Goal: Task Accomplishment & Management: Use online tool/utility

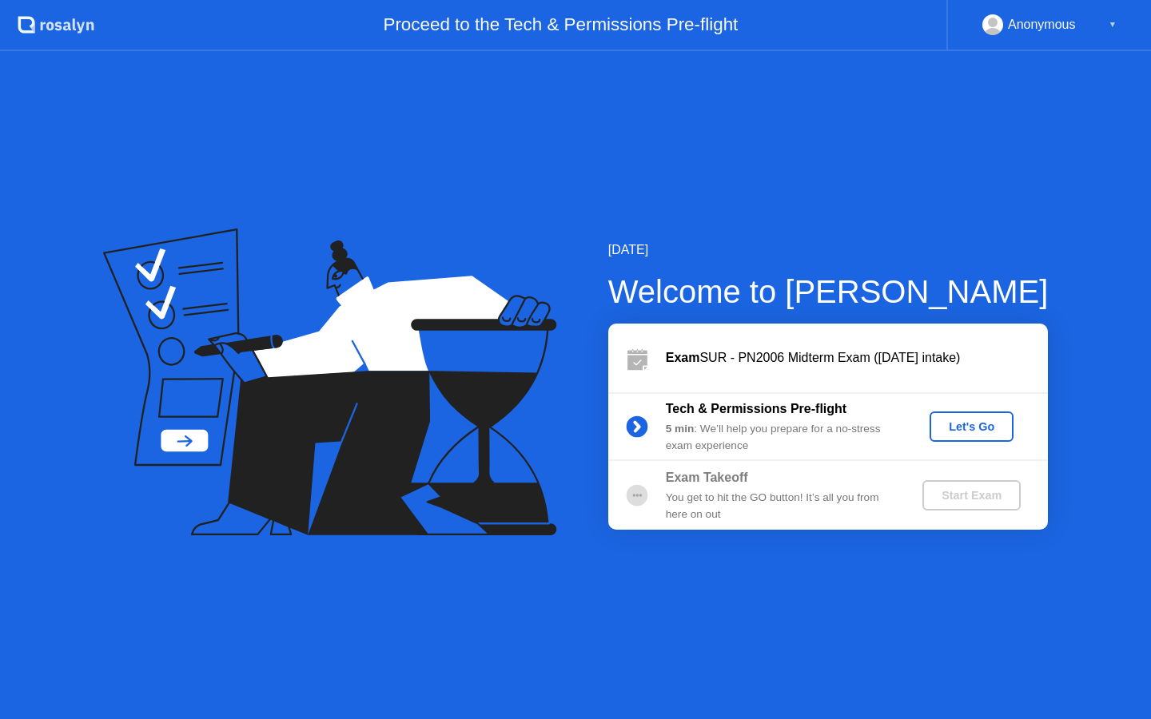
click at [998, 433] on div "Let's Go" at bounding box center [971, 426] width 71 height 13
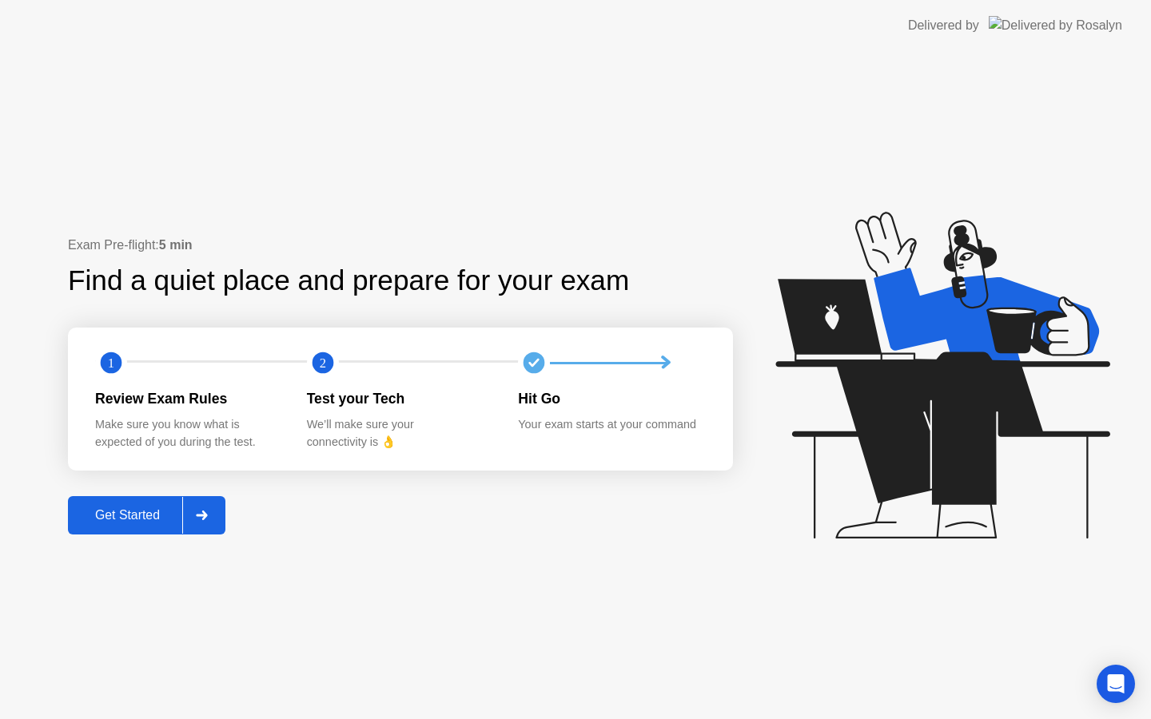
click at [152, 510] on div "Get Started" at bounding box center [127, 515] width 109 height 14
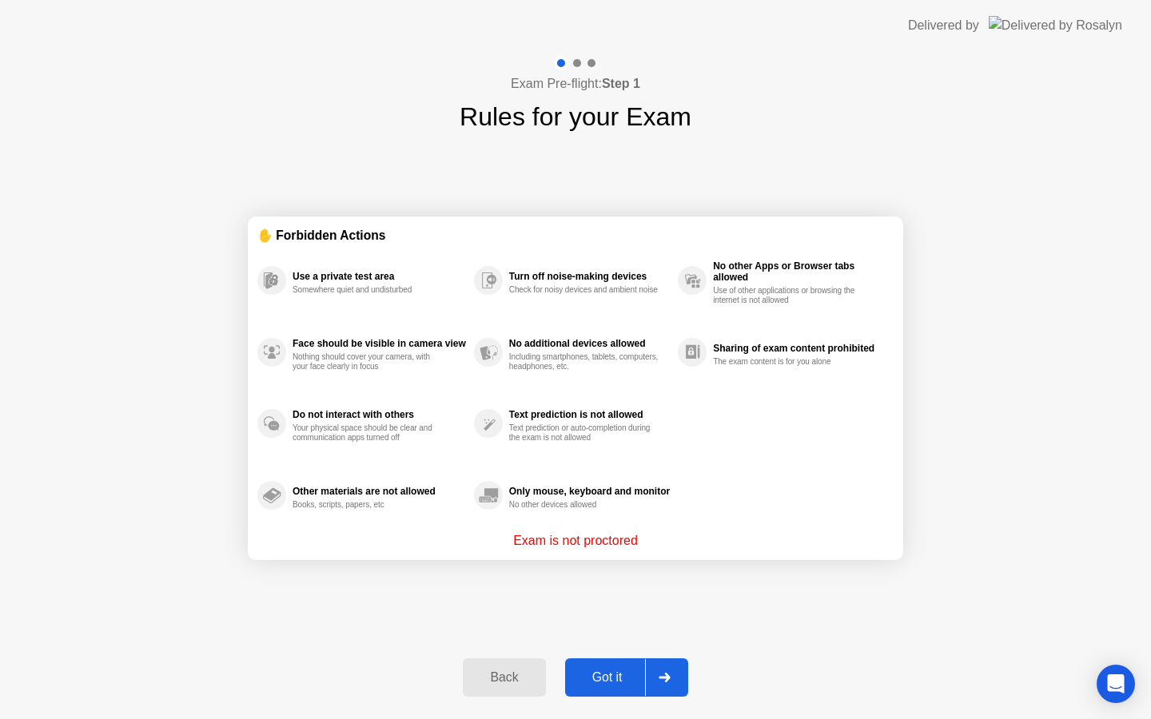
click at [591, 672] on div "Got it" at bounding box center [607, 677] width 75 height 14
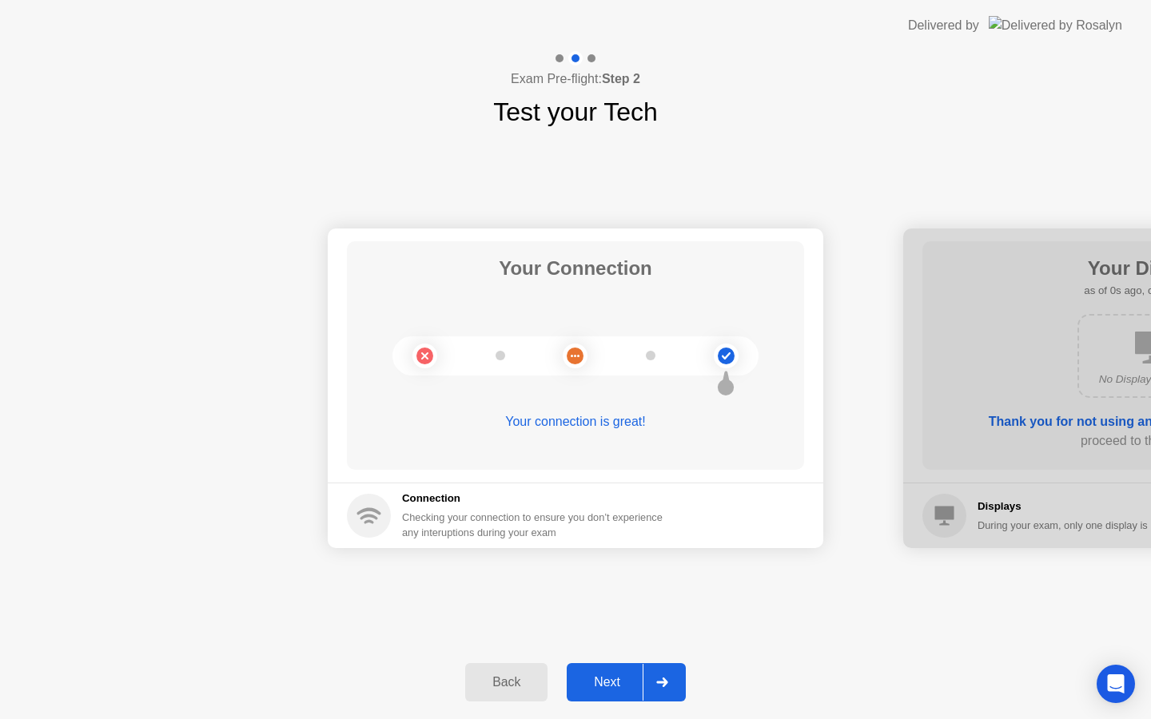
click at [606, 678] on div "Next" at bounding box center [606, 682] width 71 height 14
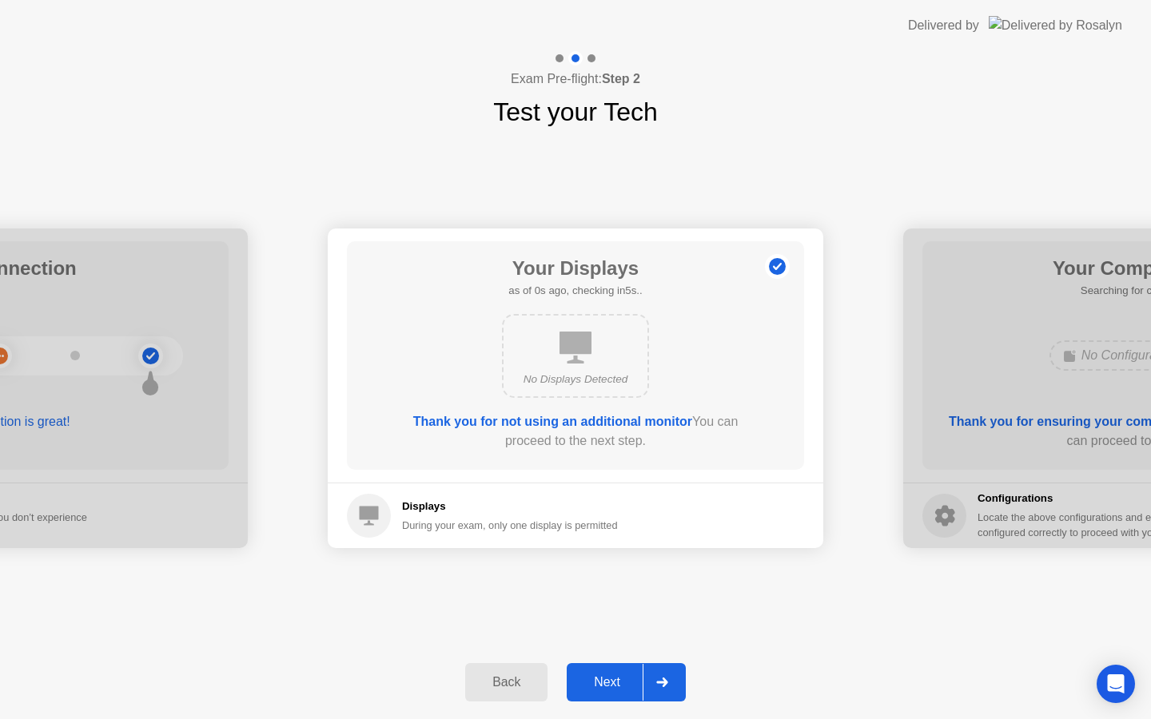
click at [606, 678] on div "Next" at bounding box center [606, 682] width 71 height 14
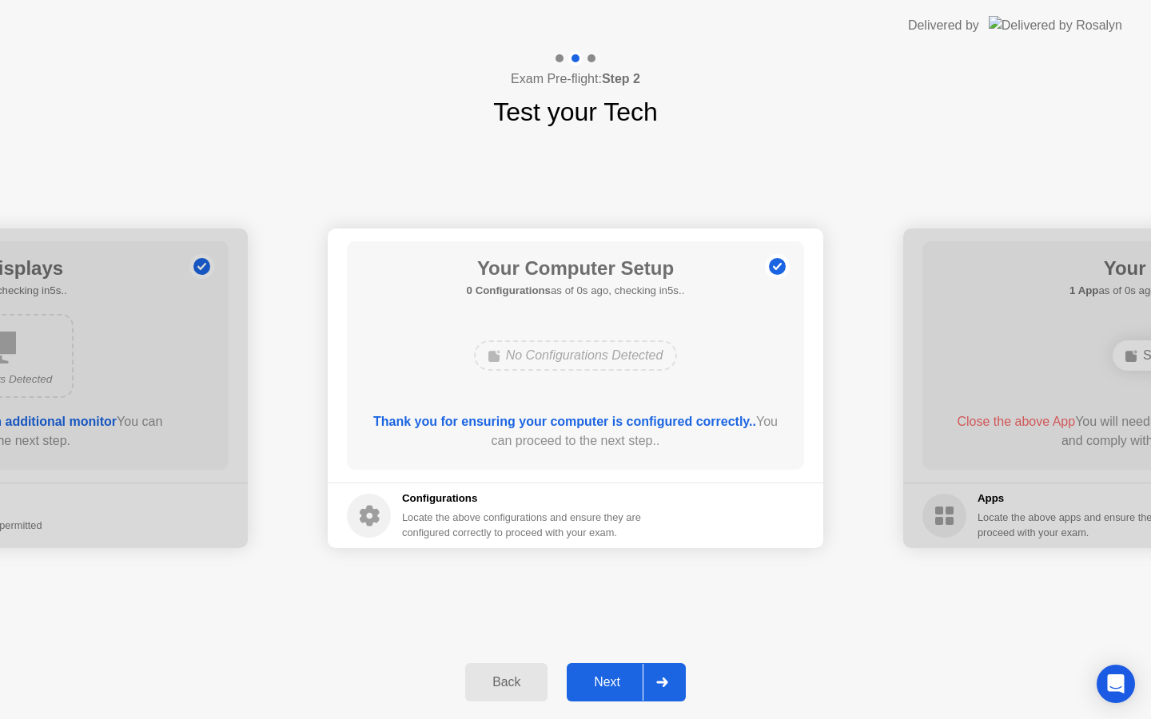
click at [606, 678] on div "Next" at bounding box center [606, 682] width 71 height 14
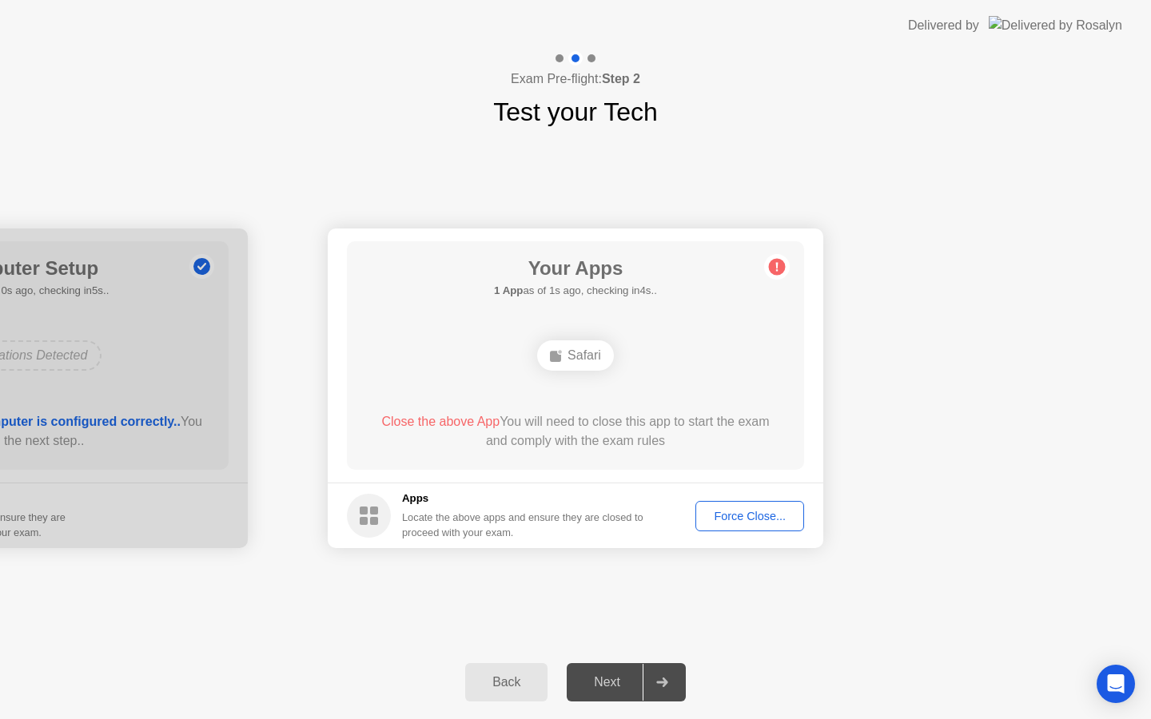
click at [762, 513] on div "Force Close..." at bounding box center [749, 516] width 97 height 13
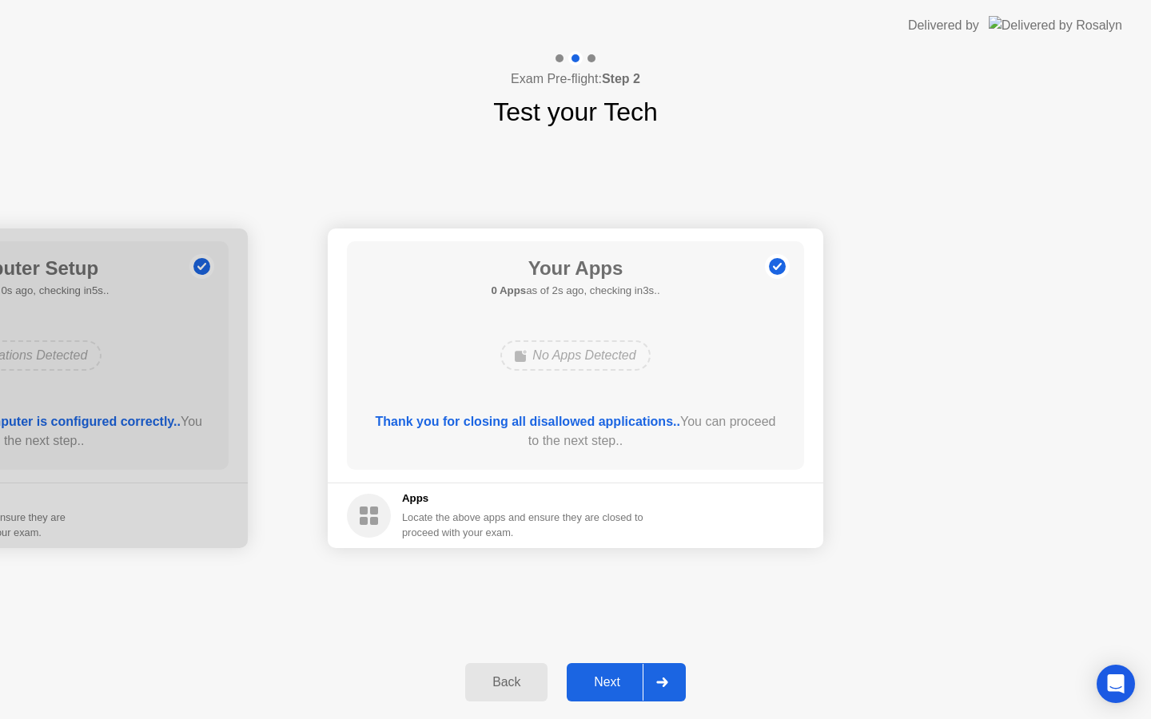
click at [611, 680] on div "Next" at bounding box center [606, 682] width 71 height 14
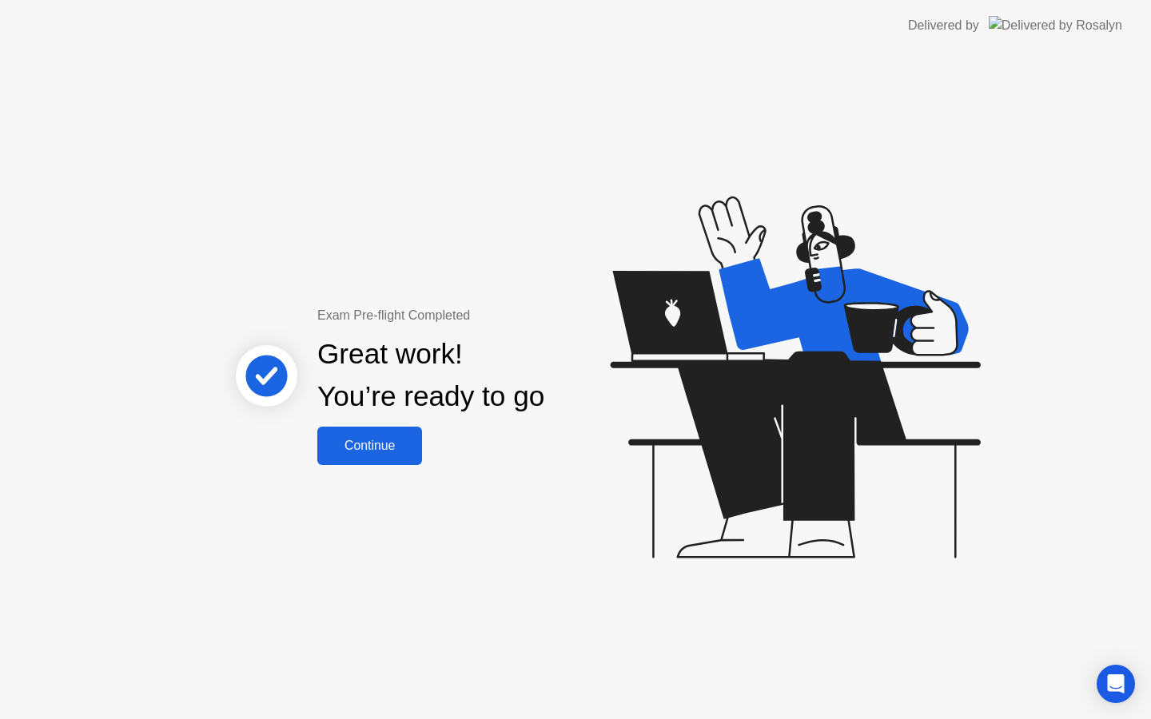
click at [412, 447] on div "Continue" at bounding box center [369, 446] width 95 height 14
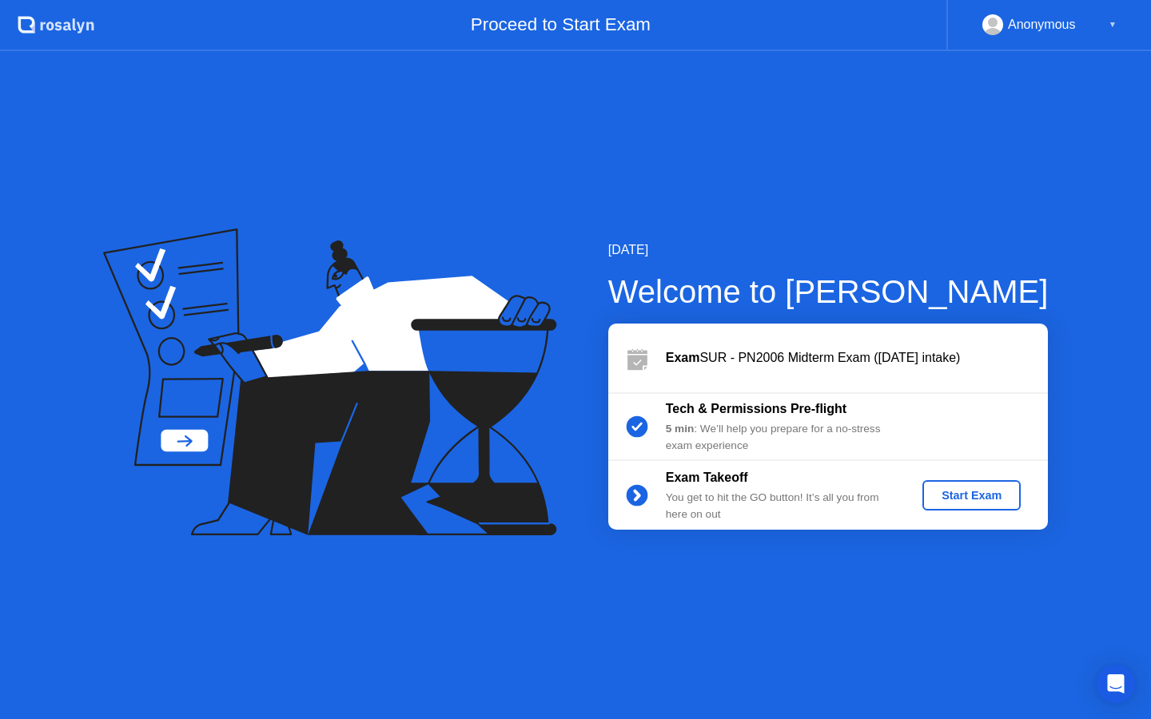
click at [965, 499] on div "Start Exam" at bounding box center [972, 495] width 86 height 13
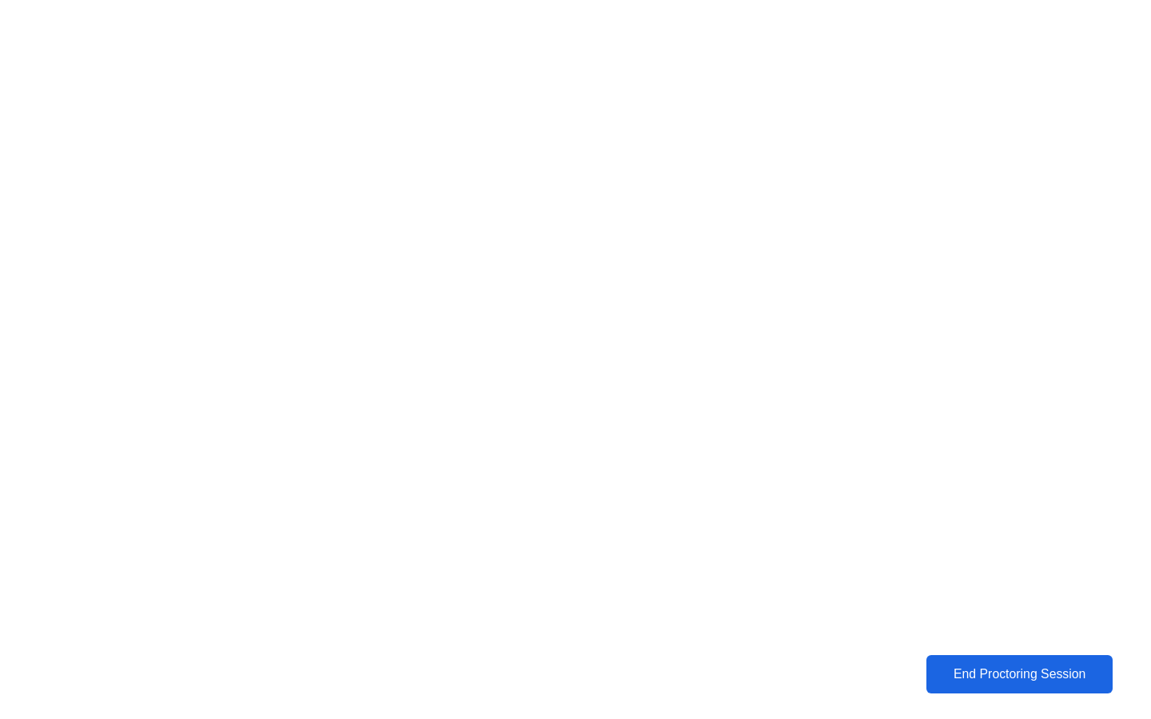
click at [1036, 688] on button "End Proctoring Session" at bounding box center [1019, 674] width 186 height 38
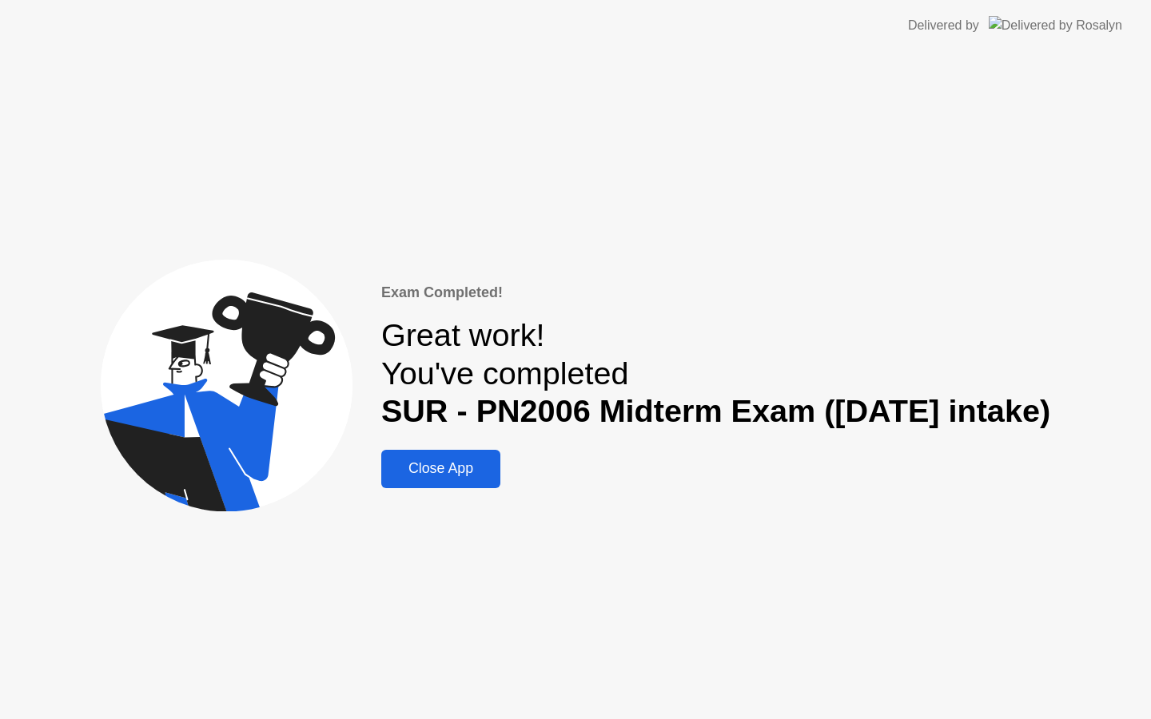
drag, startPoint x: 608, startPoint y: 596, endPoint x: 580, endPoint y: 583, distance: 30.8
click at [580, 583] on div "Exam Completed! Great work! You've completed SUR - PN2006 Midterm Exam ([DATE] …" at bounding box center [575, 385] width 1151 height 668
drag, startPoint x: 384, startPoint y: 430, endPoint x: 388, endPoint y: 440, distance: 10.9
click at [388, 440] on div "Exam Completed! Great work! You've completed SUR - PN2006 Midterm Exam ([DATE] …" at bounding box center [715, 385] width 669 height 206
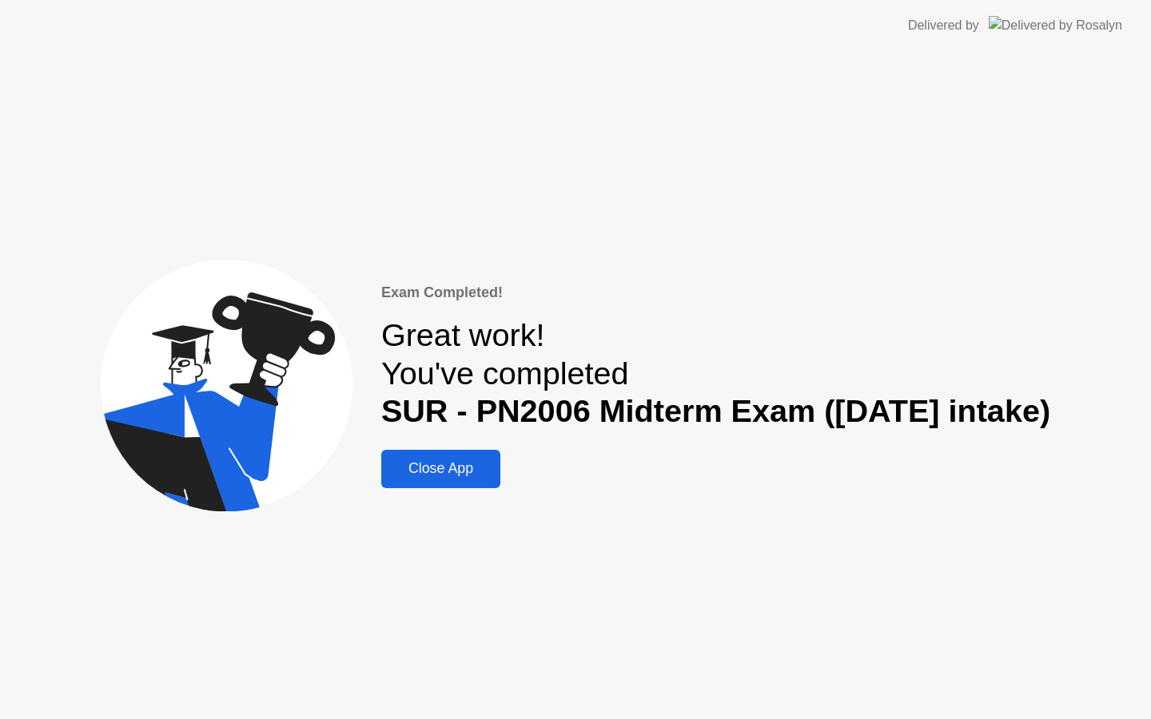
click at [397, 461] on div "Close App" at bounding box center [440, 468] width 109 height 17
